Goal: Download file/media

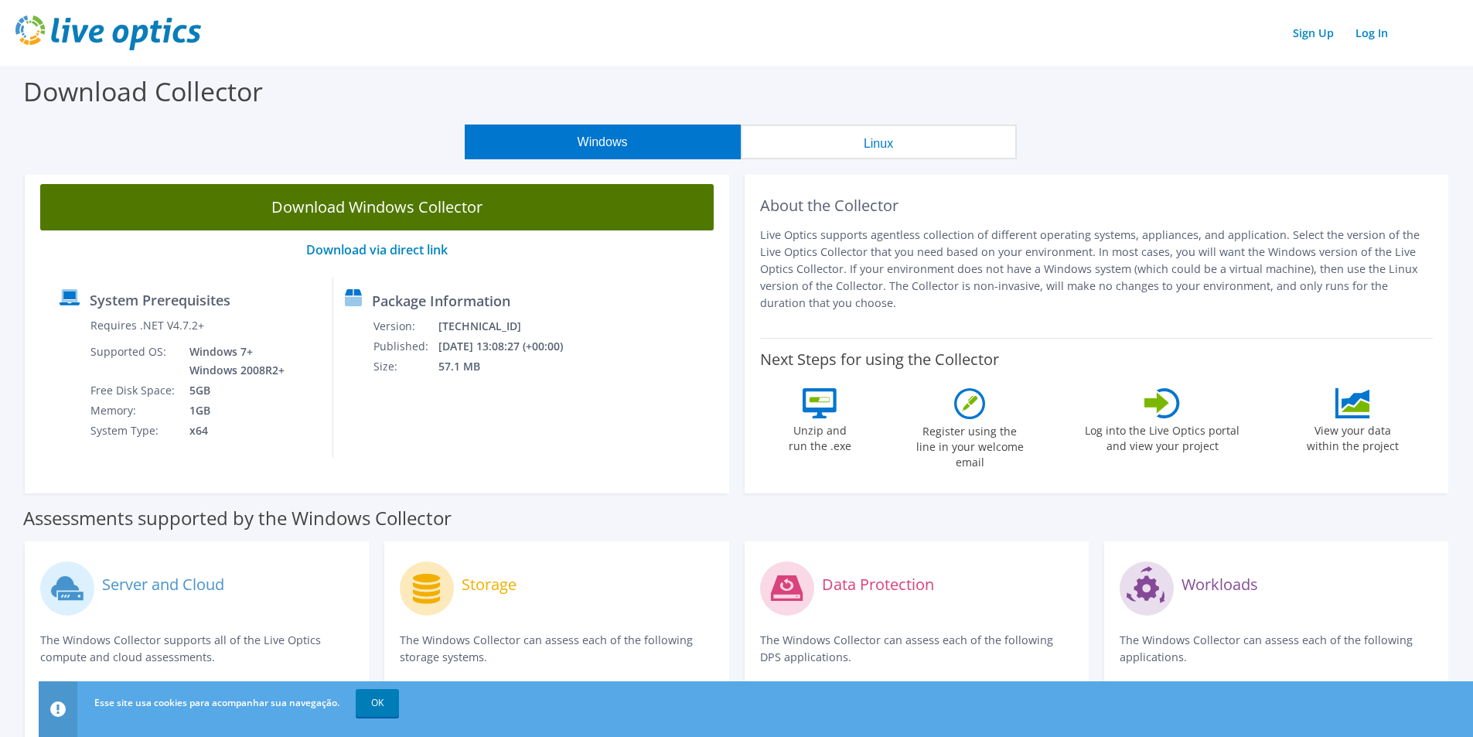
click at [581, 204] on link "Download Windows Collector" at bounding box center [376, 207] width 673 height 46
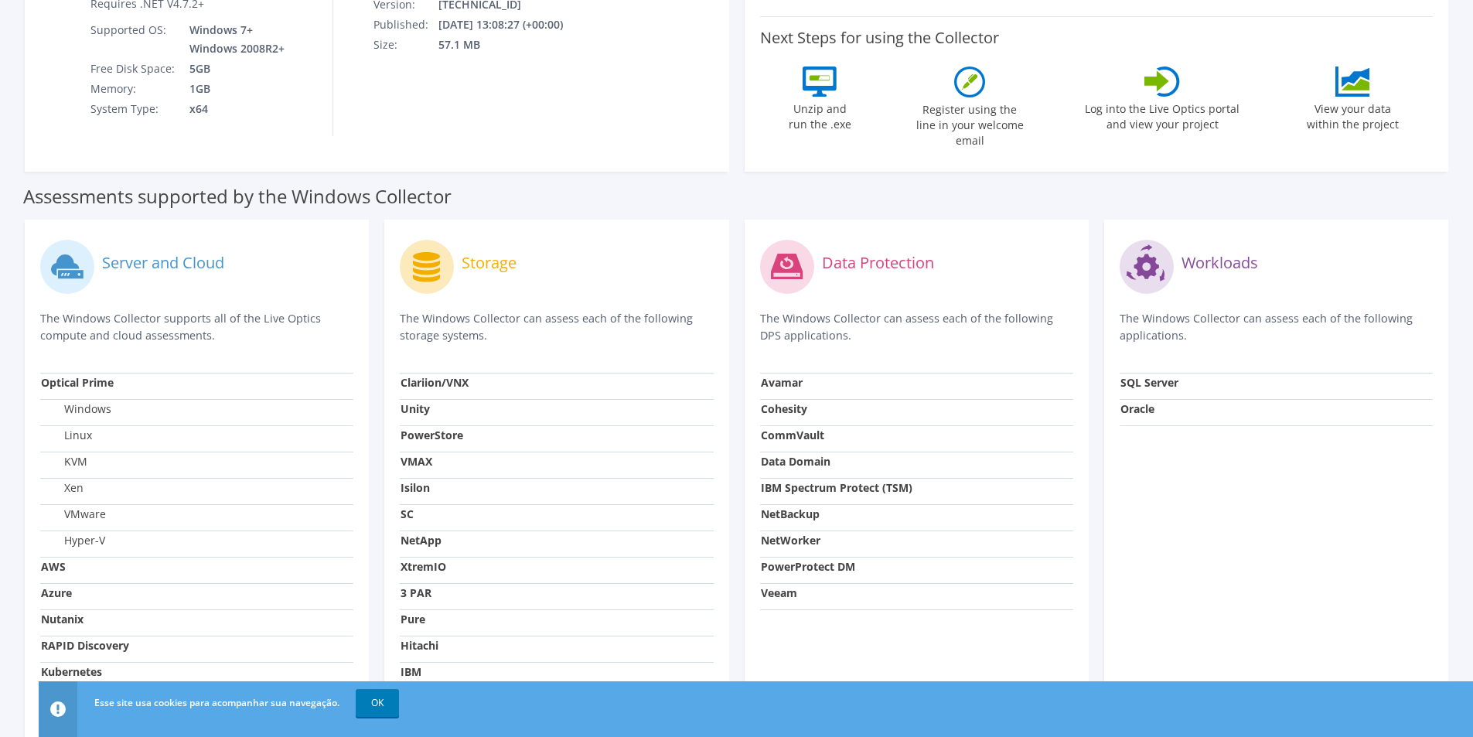
scroll to position [412, 0]
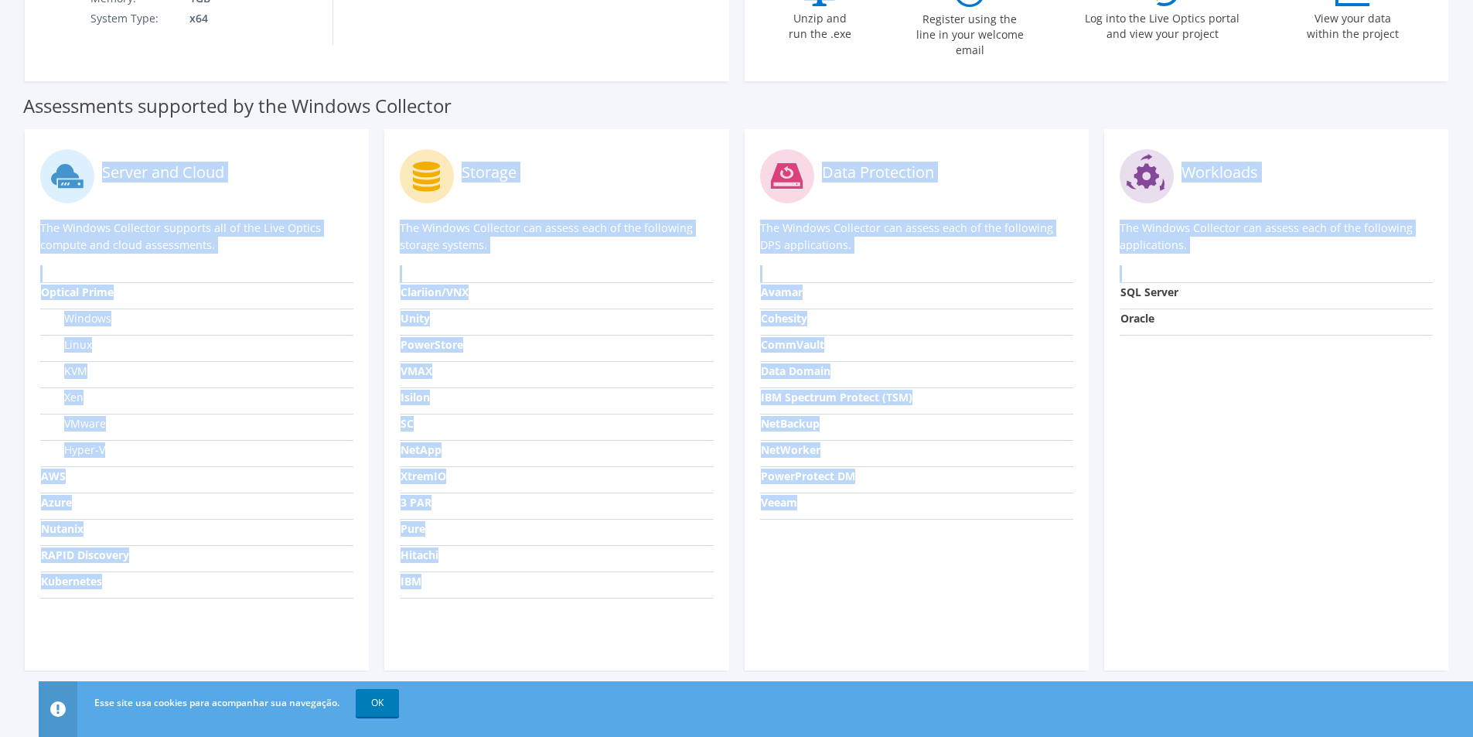
drag, startPoint x: 22, startPoint y: 93, endPoint x: 1381, endPoint y: 526, distance: 1425.9
click at [1381, 526] on section "Assessments supported by the Windows Collector Server and Cloud The Windows Col…" at bounding box center [736, 377] width 1457 height 589
click at [1304, 420] on div "Workloads The Windows Collector can assess each of the following applications. …" at bounding box center [1276, 399] width 344 height 541
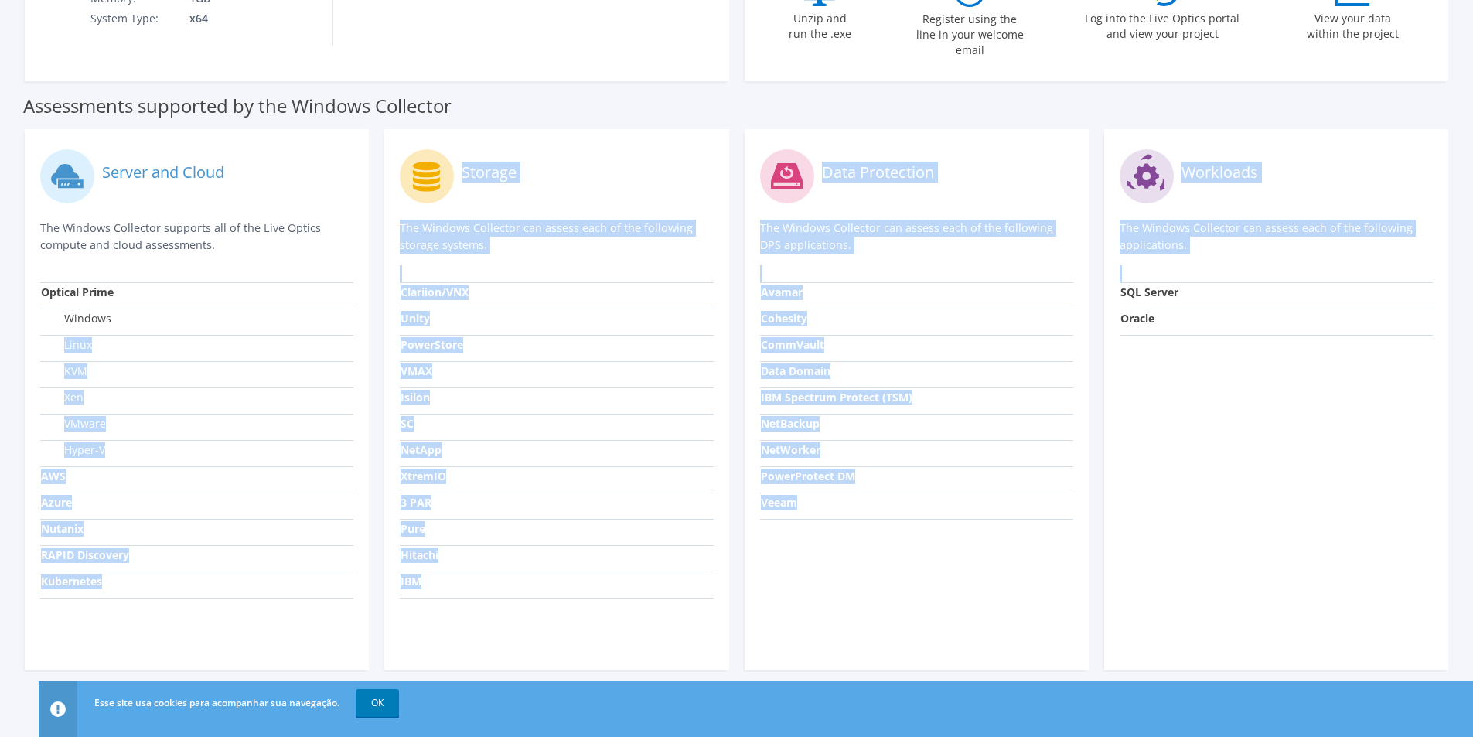
drag, startPoint x: 1324, startPoint y: 599, endPoint x: 153, endPoint y: 298, distance: 1208.7
click at [153, 298] on div "Server and Cloud The Windows Collector supports all of the Live Optics compute …" at bounding box center [736, 399] width 1439 height 557
click at [1316, 370] on div "Workloads The Windows Collector can assess each of the following applications. …" at bounding box center [1276, 399] width 344 height 541
drag, startPoint x: 1225, startPoint y: 536, endPoint x: 103, endPoint y: 383, distance: 1132.0
click at [103, 383] on div "Server and Cloud The Windows Collector supports all of the Live Optics compute …" at bounding box center [736, 399] width 1439 height 557
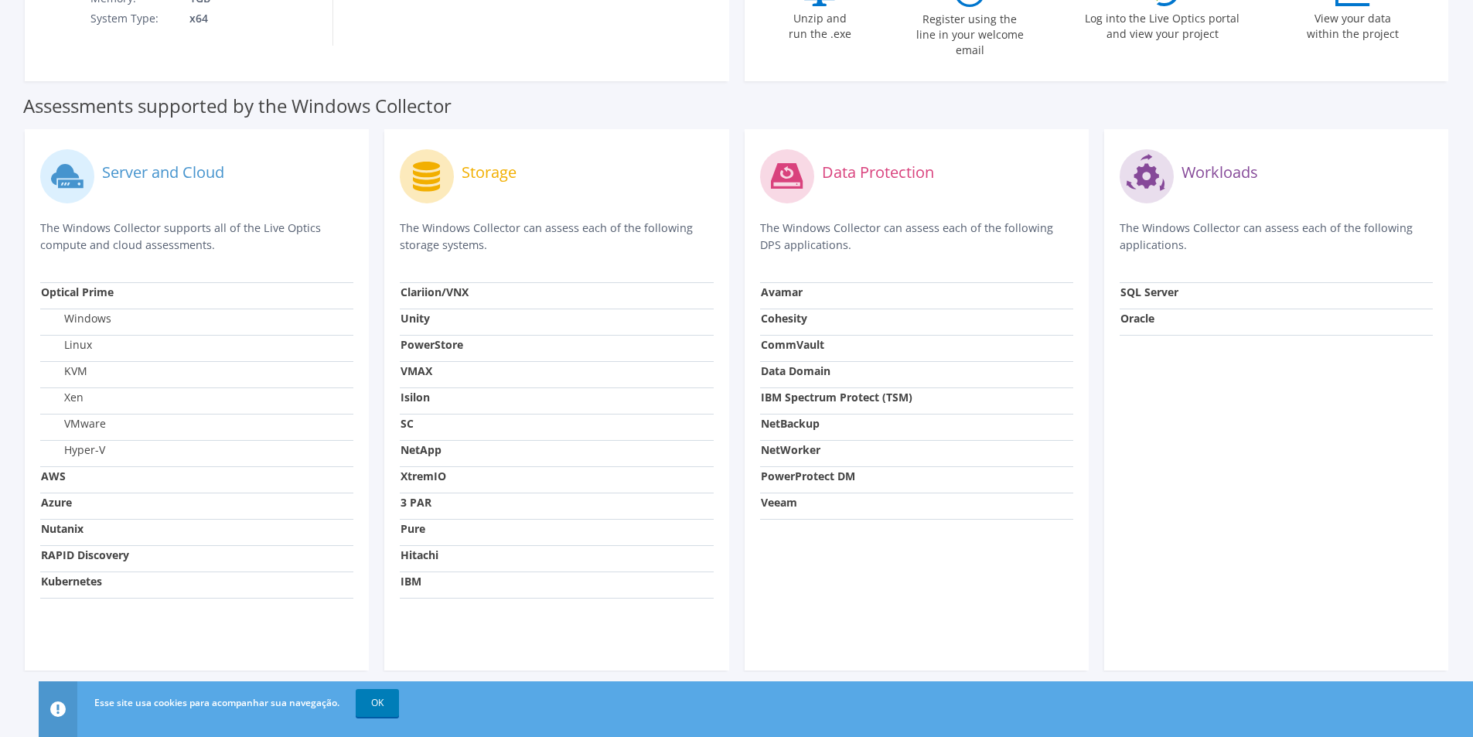
click at [1318, 381] on div "Workloads The Windows Collector can assess each of the following applications. …" at bounding box center [1276, 399] width 344 height 541
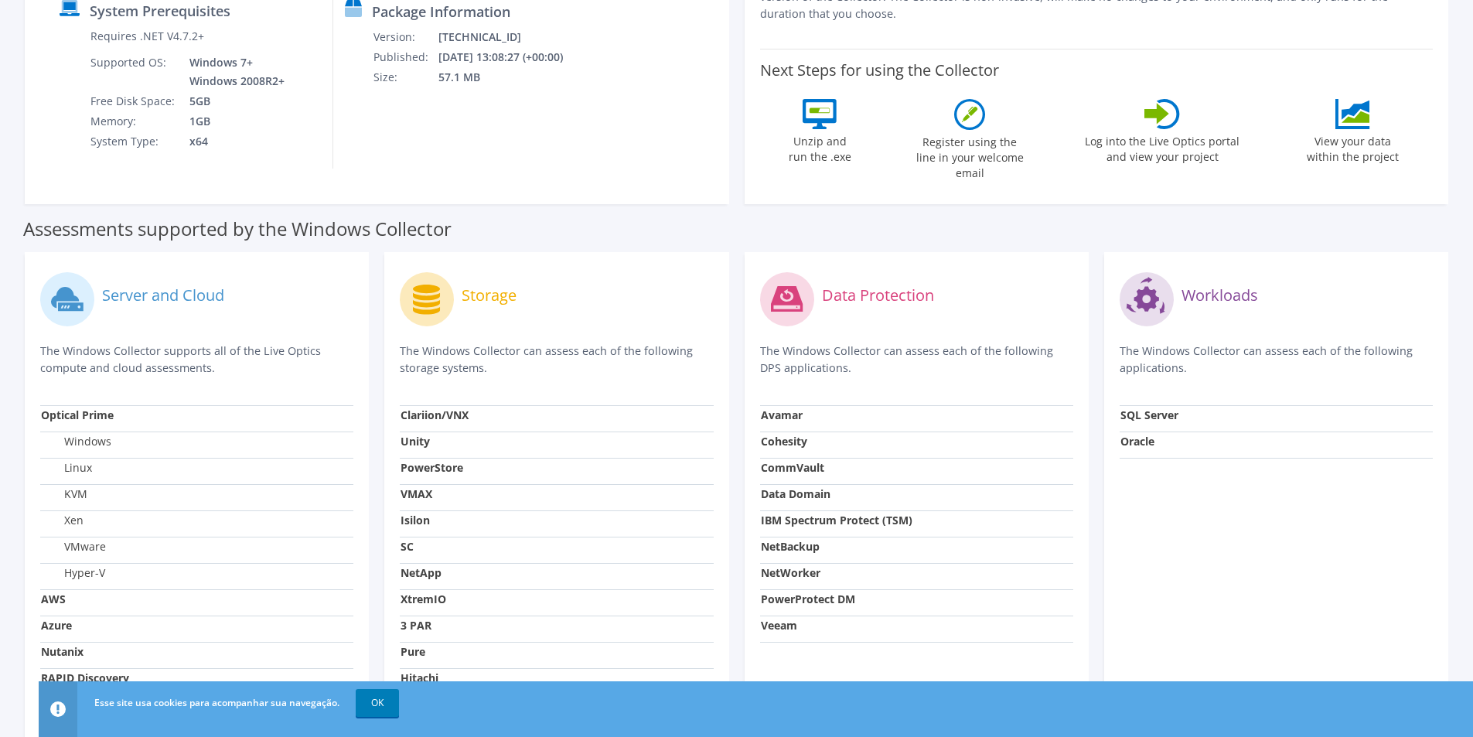
scroll to position [0, 0]
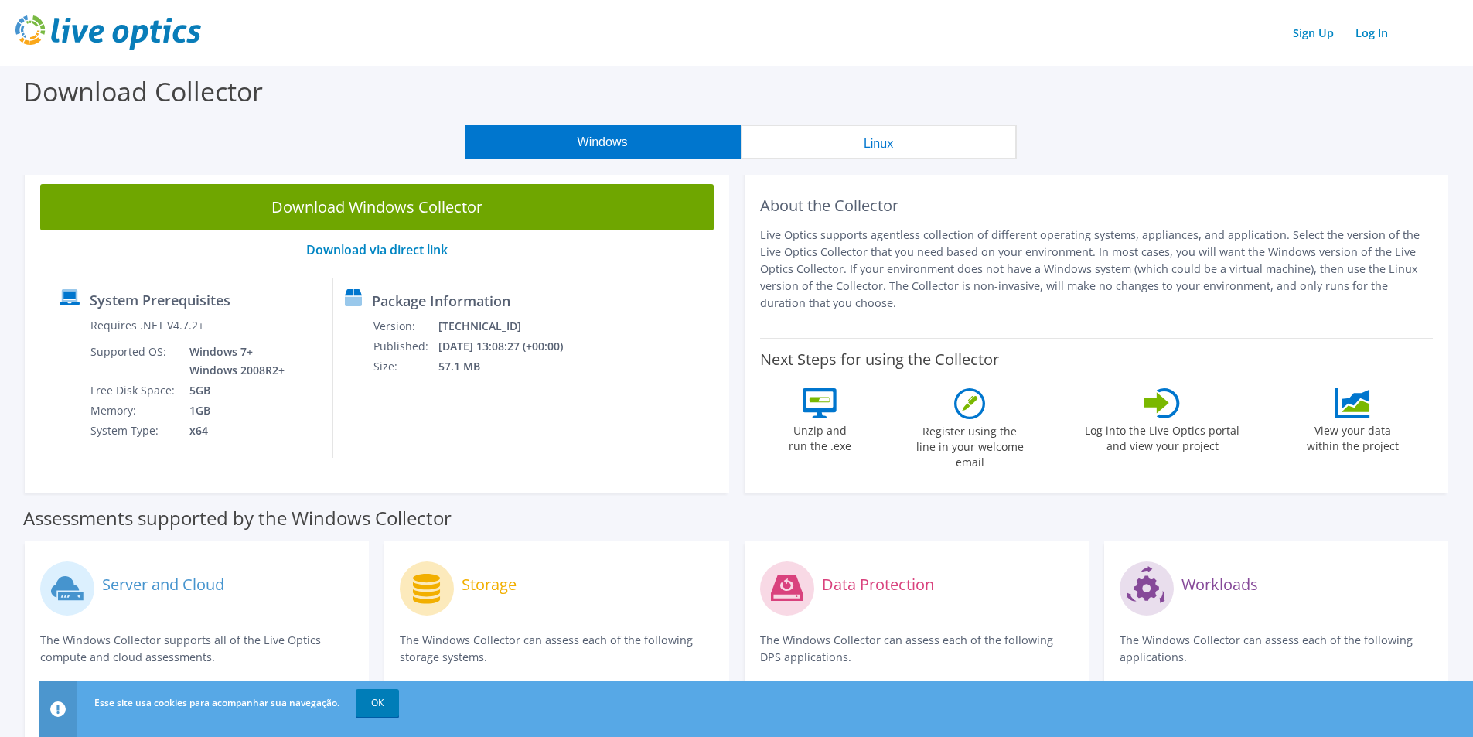
click at [195, 95] on label "Download Collector" at bounding box center [143, 91] width 240 height 36
click at [195, 94] on label "Download Collector" at bounding box center [143, 91] width 240 height 36
click at [942, 495] on div "Assessments supported by the Windows Collector" at bounding box center [736, 514] width 1426 height 39
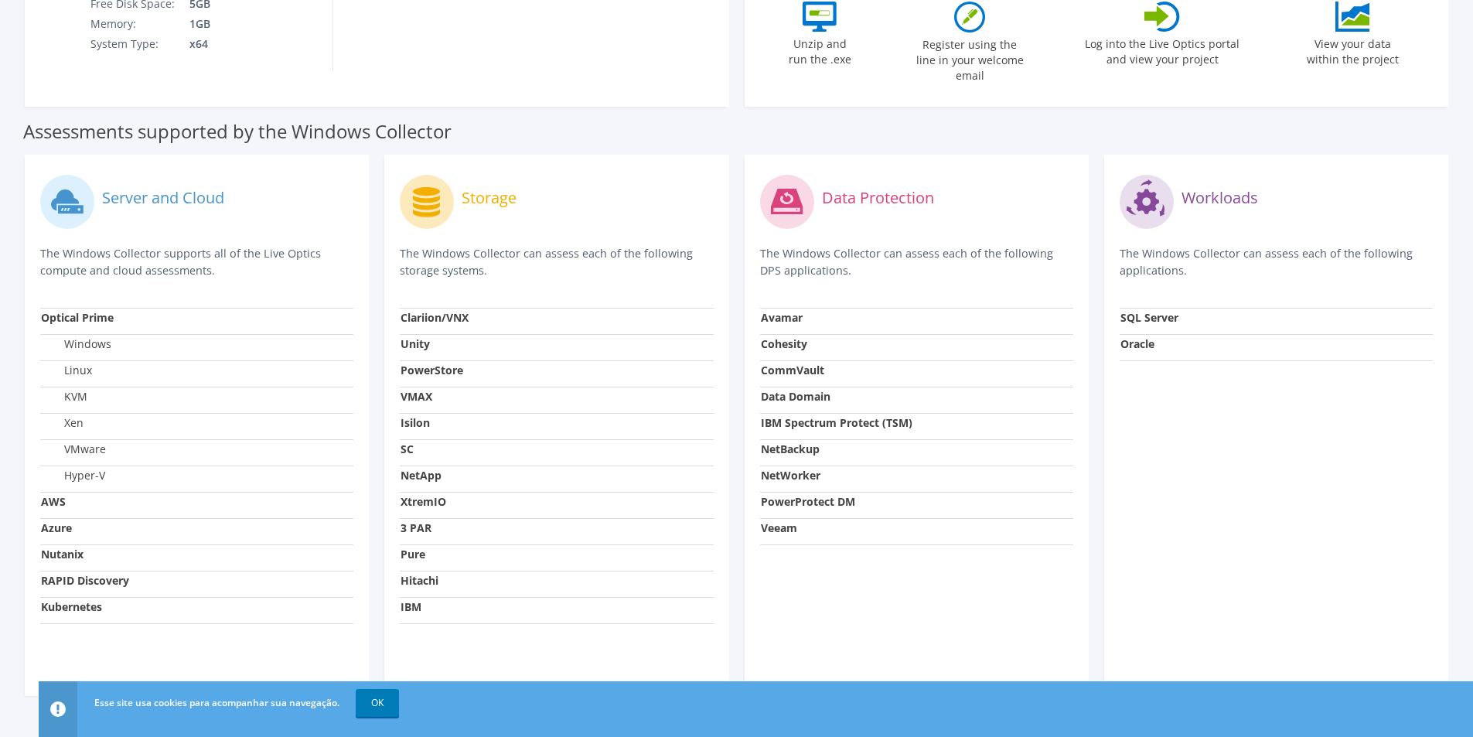
scroll to position [412, 0]
